Goal: Check status: Check status

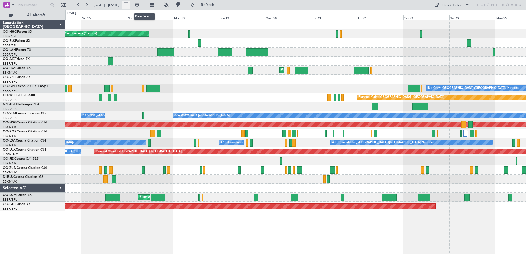
click at [130, 4] on button at bounding box center [126, 5] width 9 height 9
select select "8"
select select "2025"
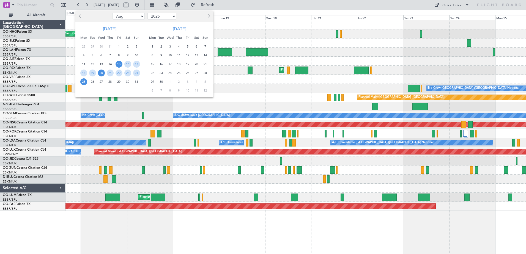
click at [102, 73] on span "20" at bounding box center [101, 73] width 7 height 7
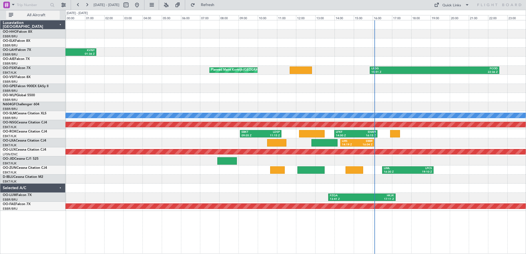
click at [51, 15] on span "All Aircraft" at bounding box center [36, 15] width 44 height 4
